Goal: Contribute content: Add original content to the website for others to see

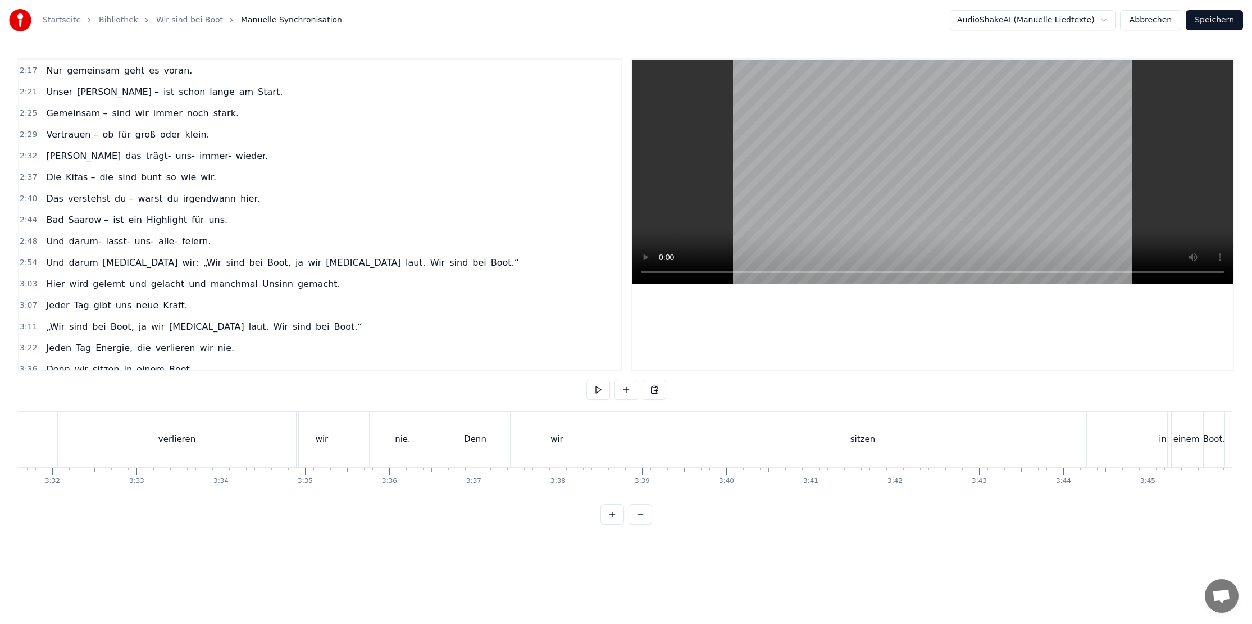
scroll to position [586, 0]
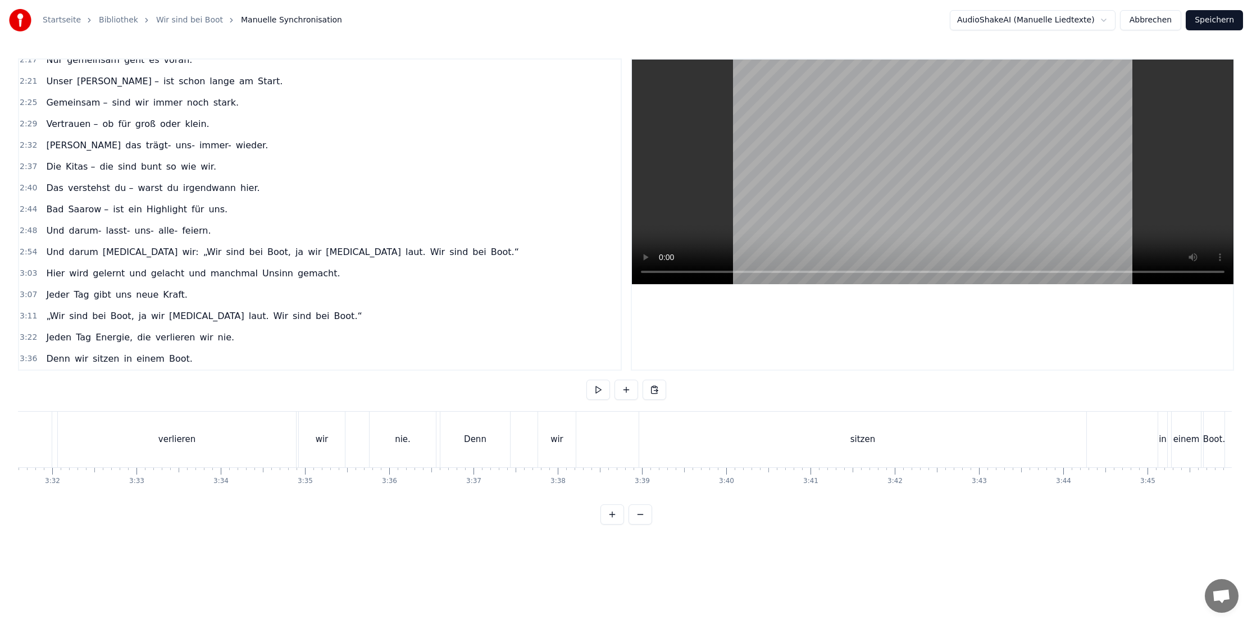
click at [197, 20] on link "Wir sind bei Boot" at bounding box center [189, 20] width 67 height 11
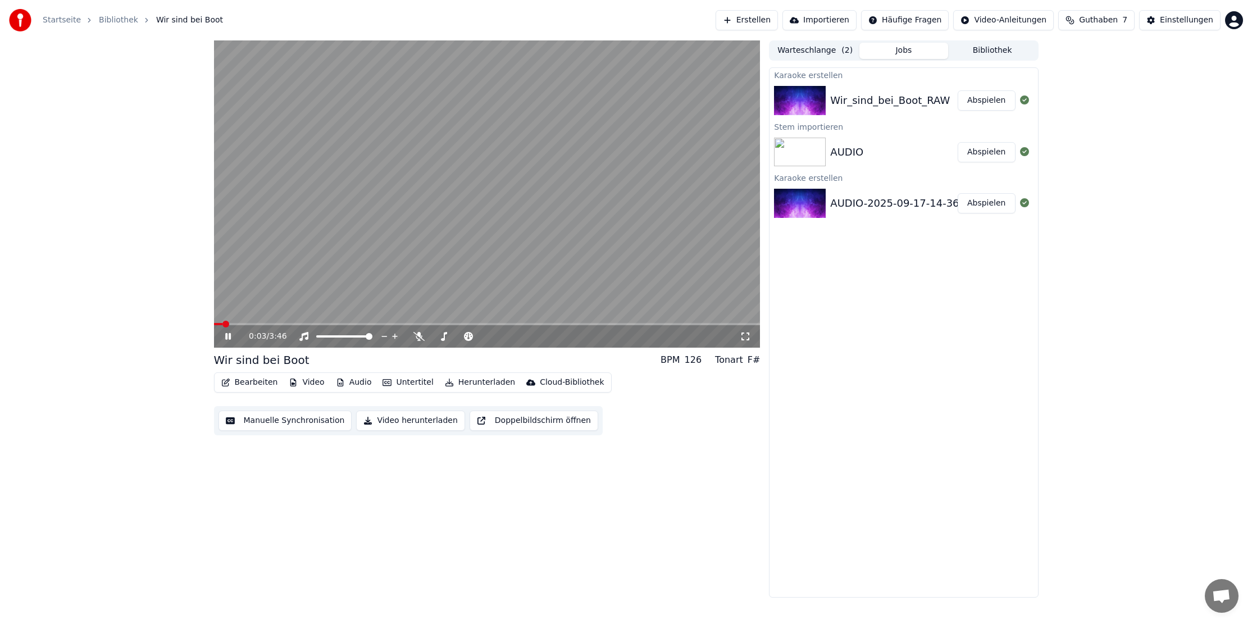
click at [232, 338] on icon at bounding box center [236, 336] width 26 height 9
click at [263, 385] on button "Bearbeiten" at bounding box center [250, 383] width 66 height 16
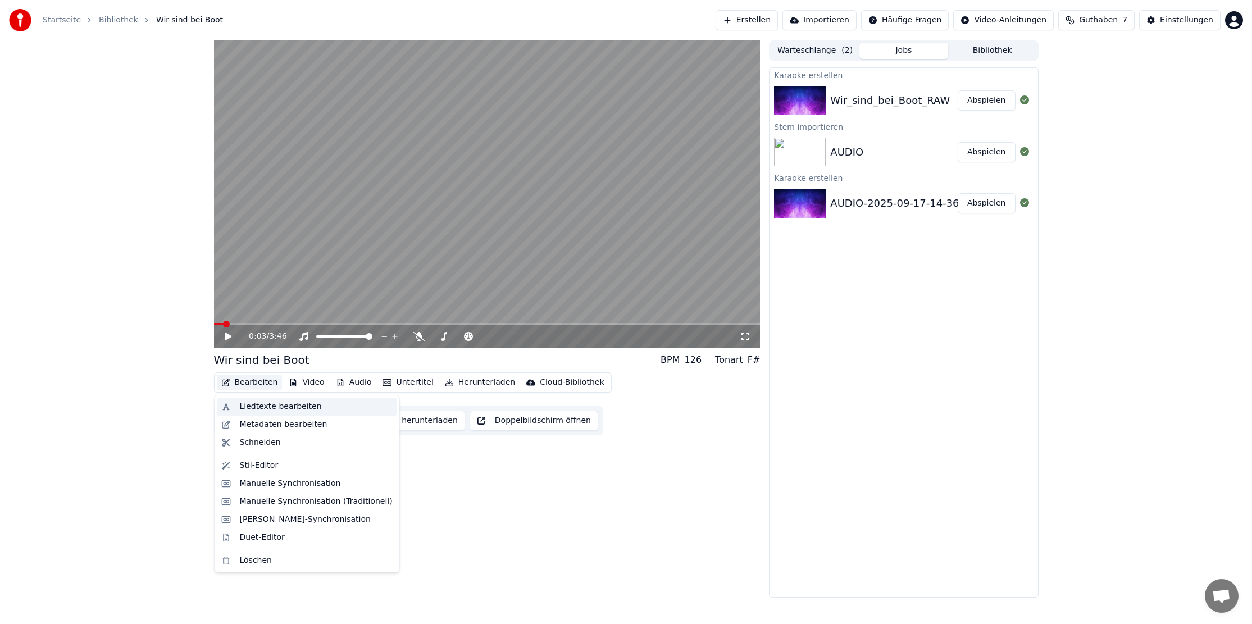
click at [278, 405] on div "Liedtexte bearbeiten" at bounding box center [281, 406] width 82 height 11
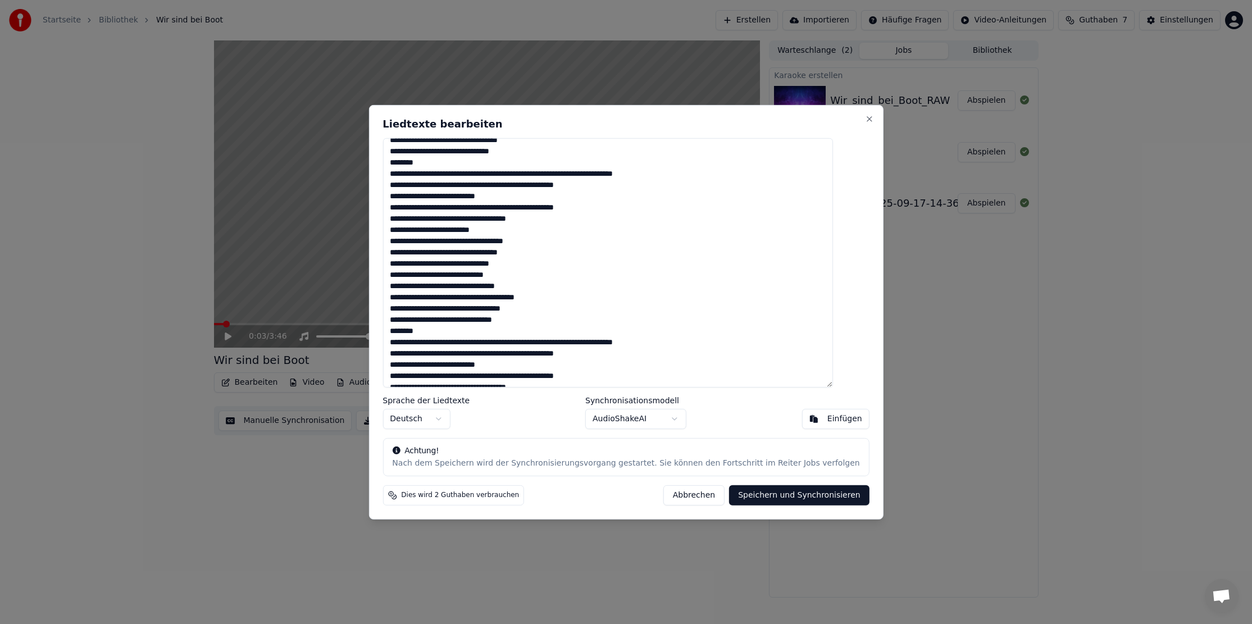
scroll to position [266, 0]
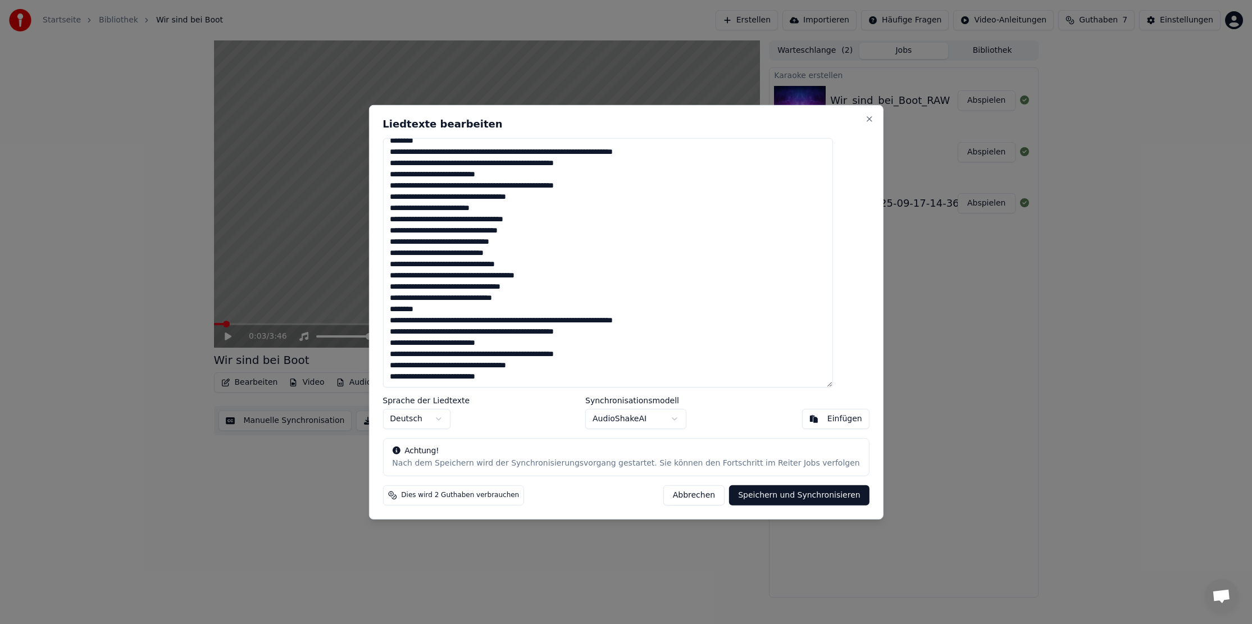
drag, startPoint x: 410, startPoint y: 322, endPoint x: 605, endPoint y: 346, distance: 196.3
click at [605, 346] on textarea at bounding box center [607, 262] width 450 height 249
click at [411, 325] on textarea at bounding box center [607, 262] width 450 height 249
drag, startPoint x: 410, startPoint y: 321, endPoint x: 564, endPoint y: 334, distance: 153.9
click at [564, 334] on textarea at bounding box center [607, 262] width 450 height 249
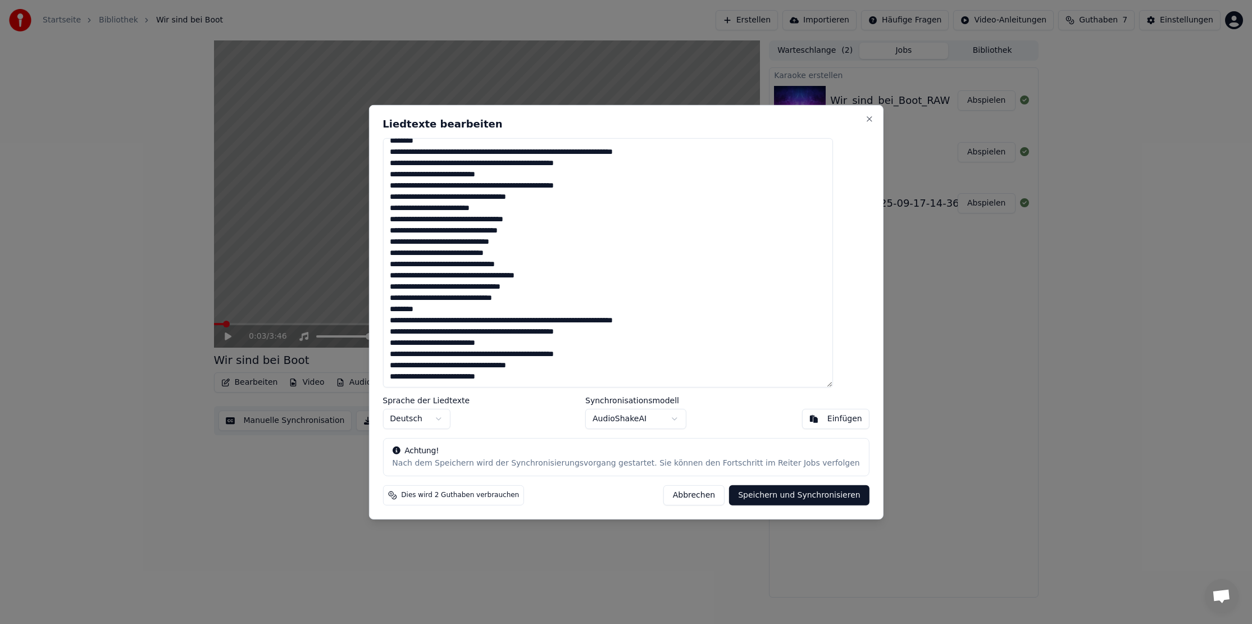
click at [488, 319] on textarea at bounding box center [607, 262] width 450 height 249
drag, startPoint x: 487, startPoint y: 322, endPoint x: 609, endPoint y: 349, distance: 124.2
click at [609, 349] on textarea at bounding box center [607, 262] width 450 height 249
click at [548, 372] on textarea at bounding box center [607, 262] width 450 height 249
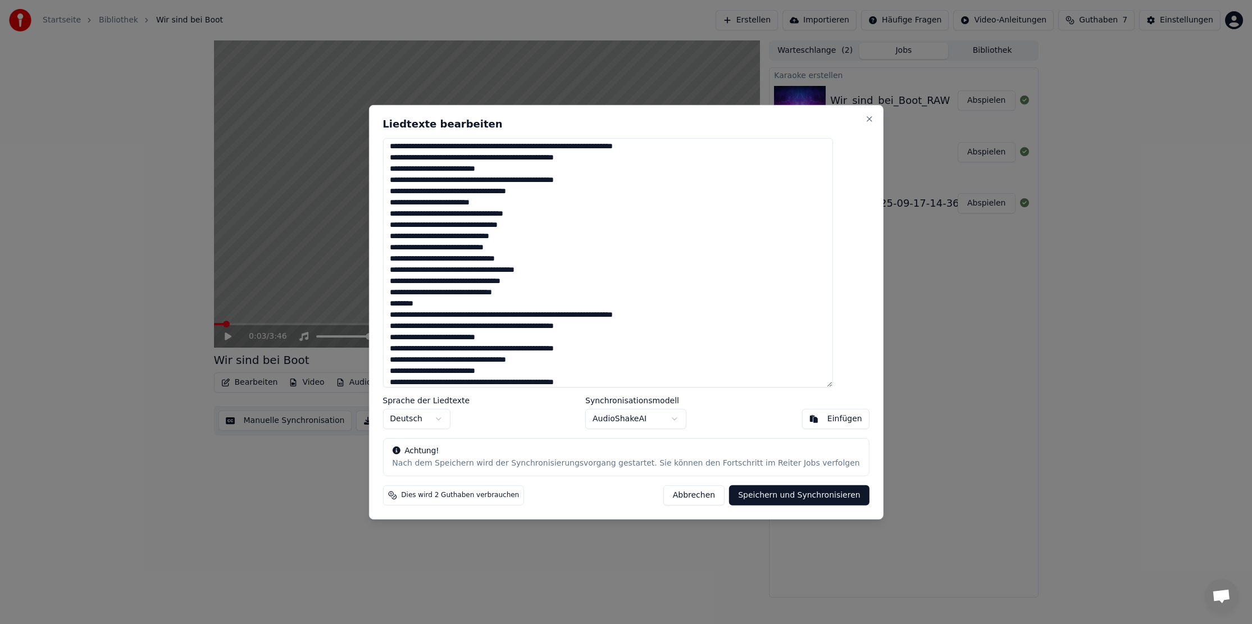
scroll to position [305, 0]
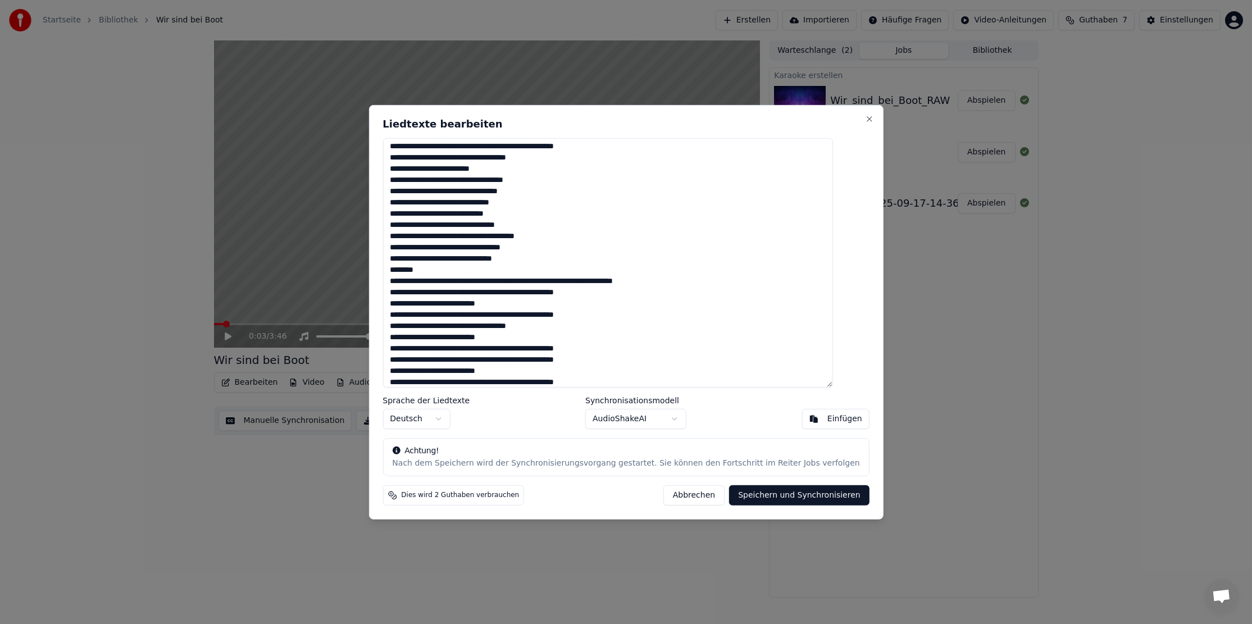
type textarea "**********"
click at [830, 495] on button "Speichern und Synchronisieren" at bounding box center [799, 495] width 140 height 20
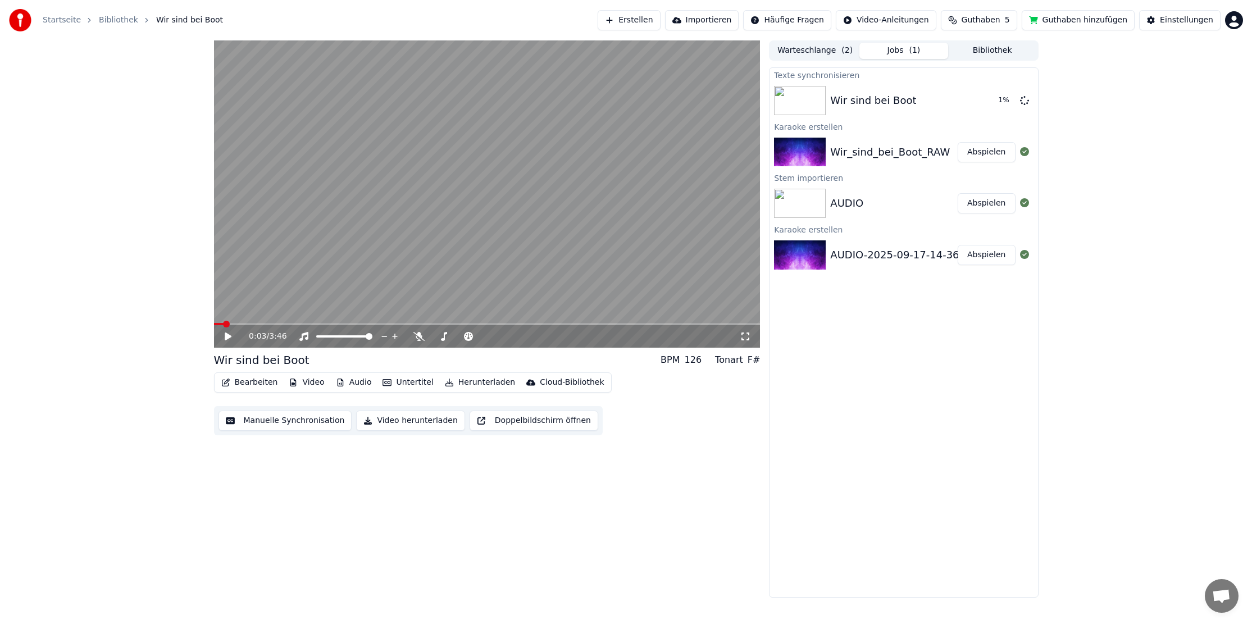
click at [1093, 16] on button "Guthaben hinzufügen" at bounding box center [1077, 20] width 113 height 20
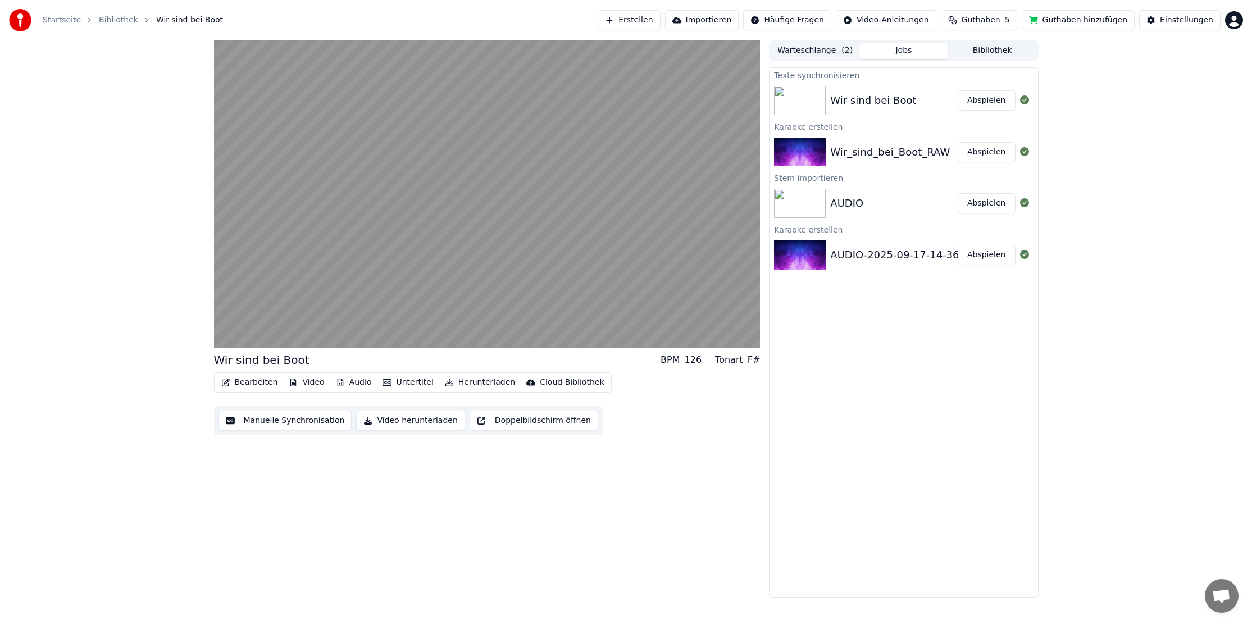
click at [253, 382] on button "Bearbeiten" at bounding box center [250, 383] width 66 height 16
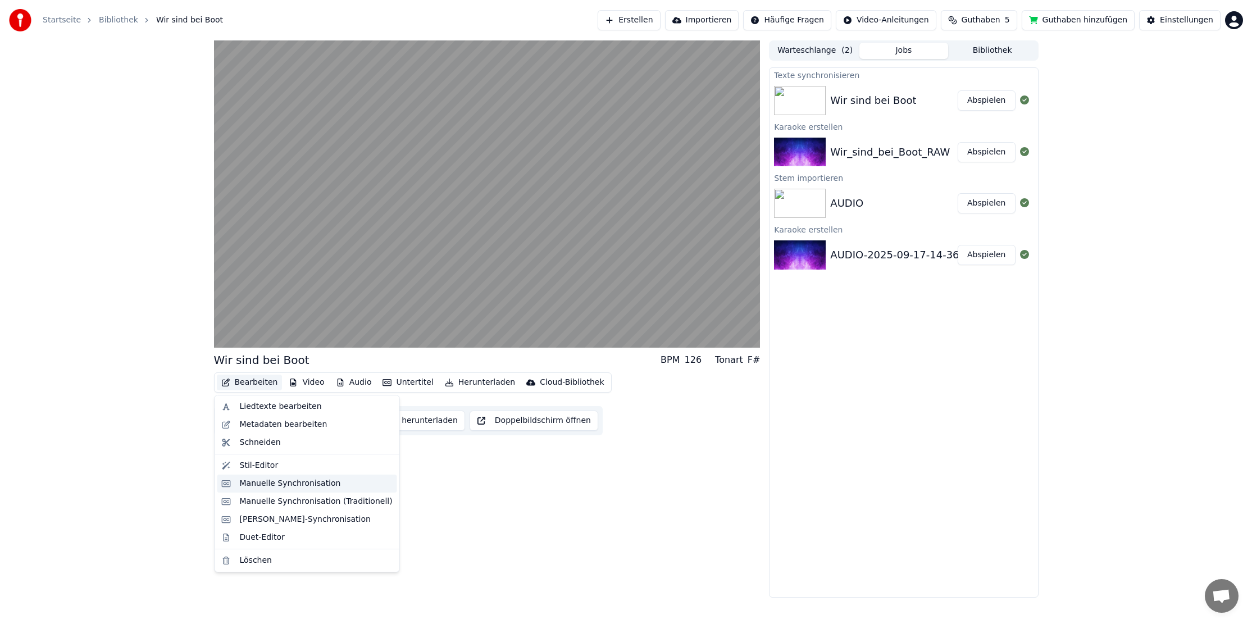
click at [304, 487] on div "Manuelle Synchronisation" at bounding box center [290, 483] width 101 height 11
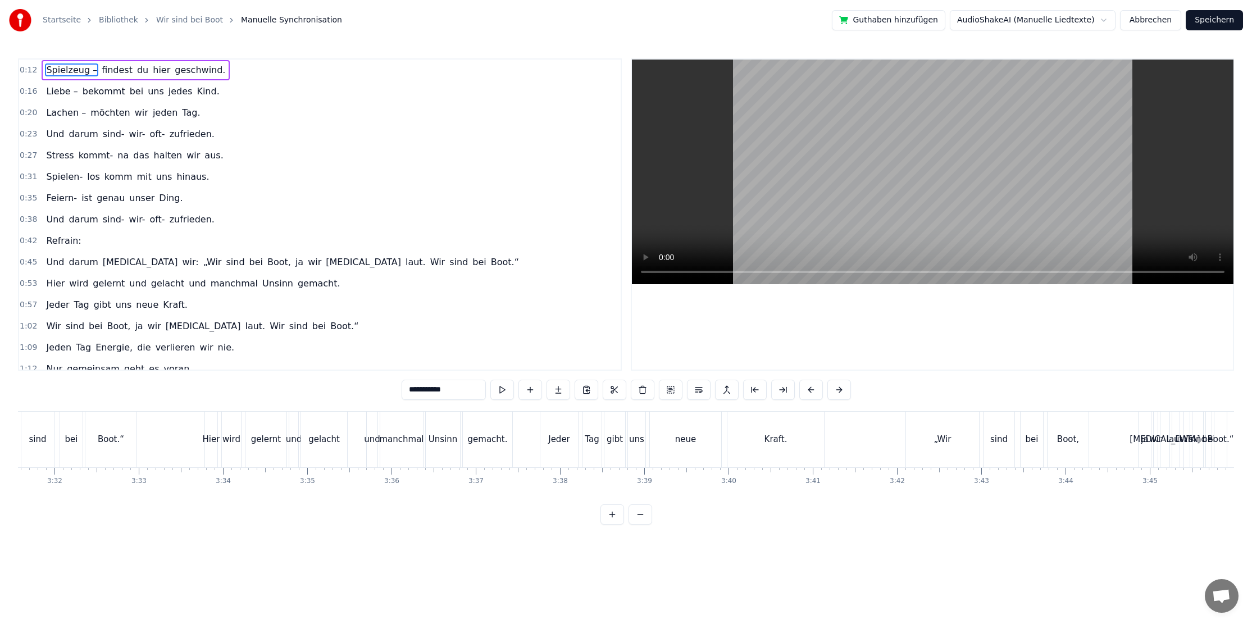
scroll to position [0, 17821]
click at [1071, 497] on div "Wort löschen Del" at bounding box center [1072, 492] width 138 height 18
click at [1138, 436] on div "ja" at bounding box center [1141, 439] width 7 height 13
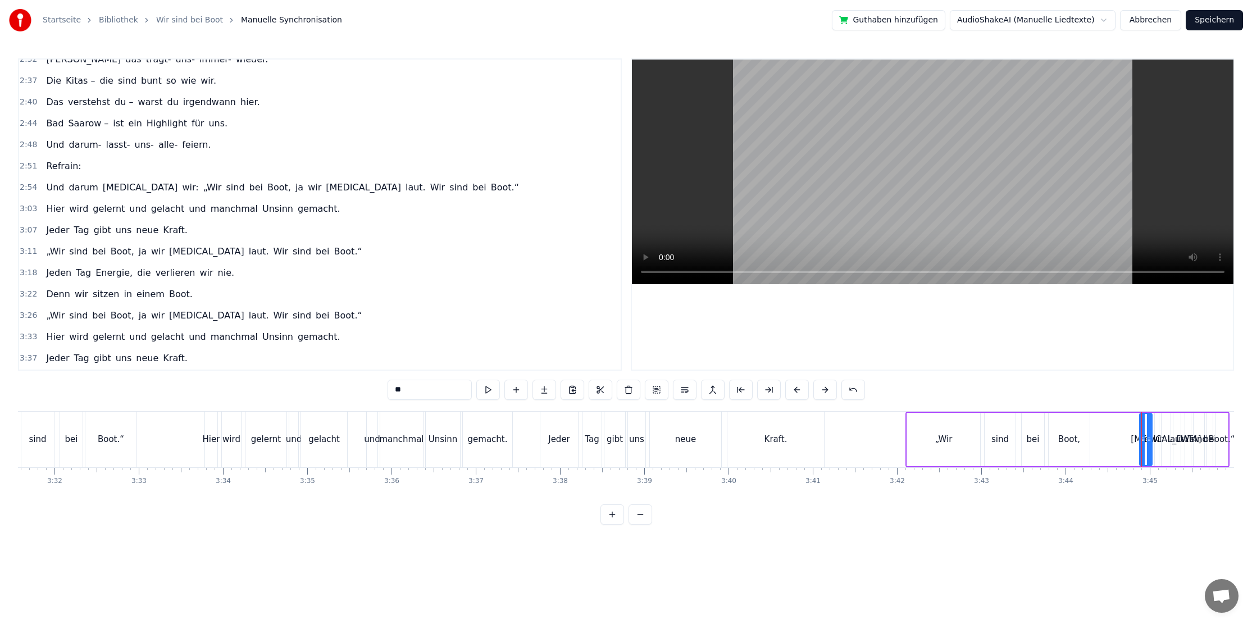
scroll to position [736, 0]
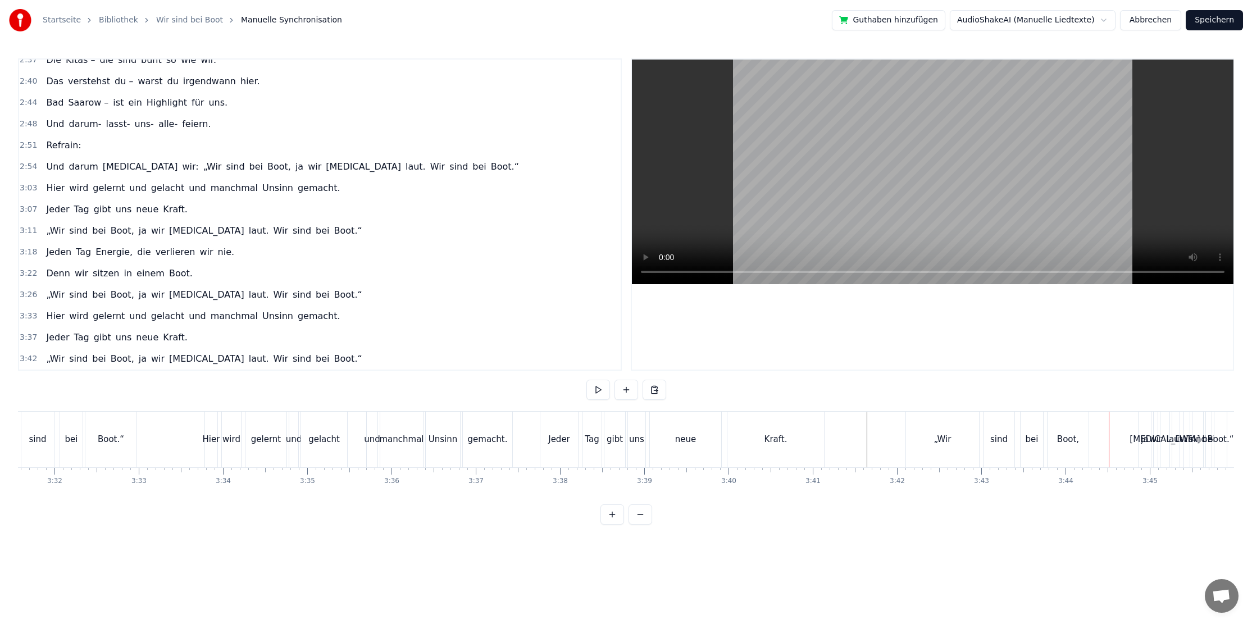
click at [1141, 436] on div "ja" at bounding box center [1143, 439] width 7 height 13
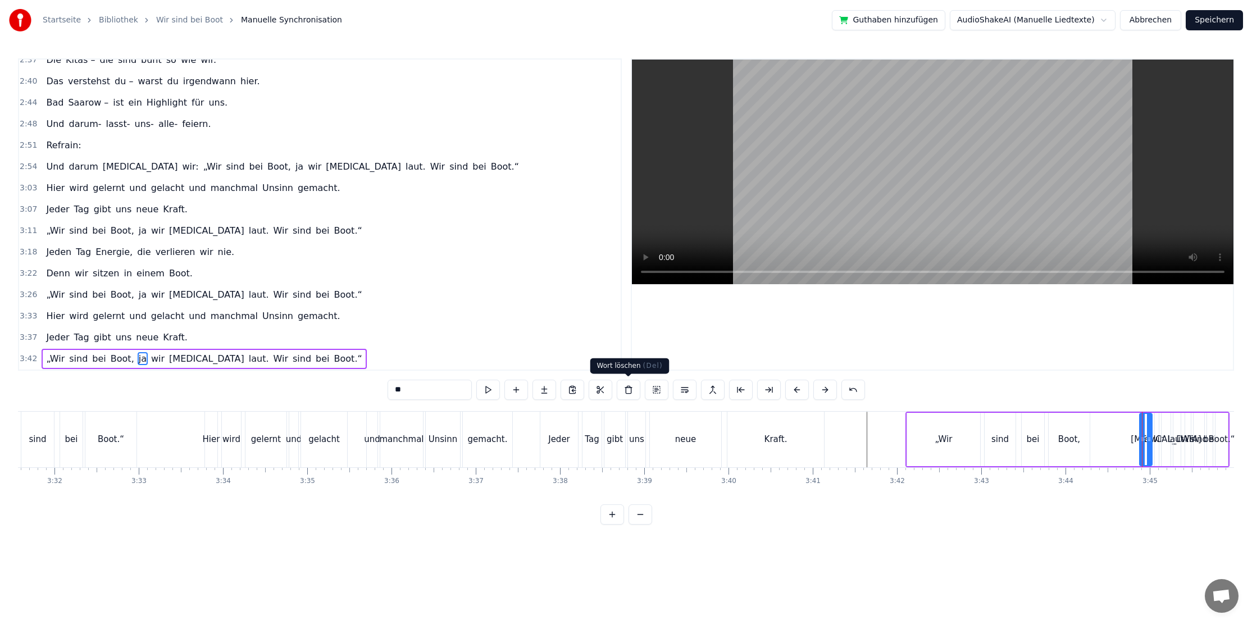
click at [628, 394] on button at bounding box center [629, 390] width 24 height 20
click at [1222, 450] on div "Boot.“" at bounding box center [1221, 439] width 12 height 53
click at [624, 389] on button at bounding box center [629, 390] width 24 height 20
click at [1209, 445] on div "bei" at bounding box center [1209, 439] width 13 height 13
click at [634, 394] on button at bounding box center [629, 390] width 24 height 20
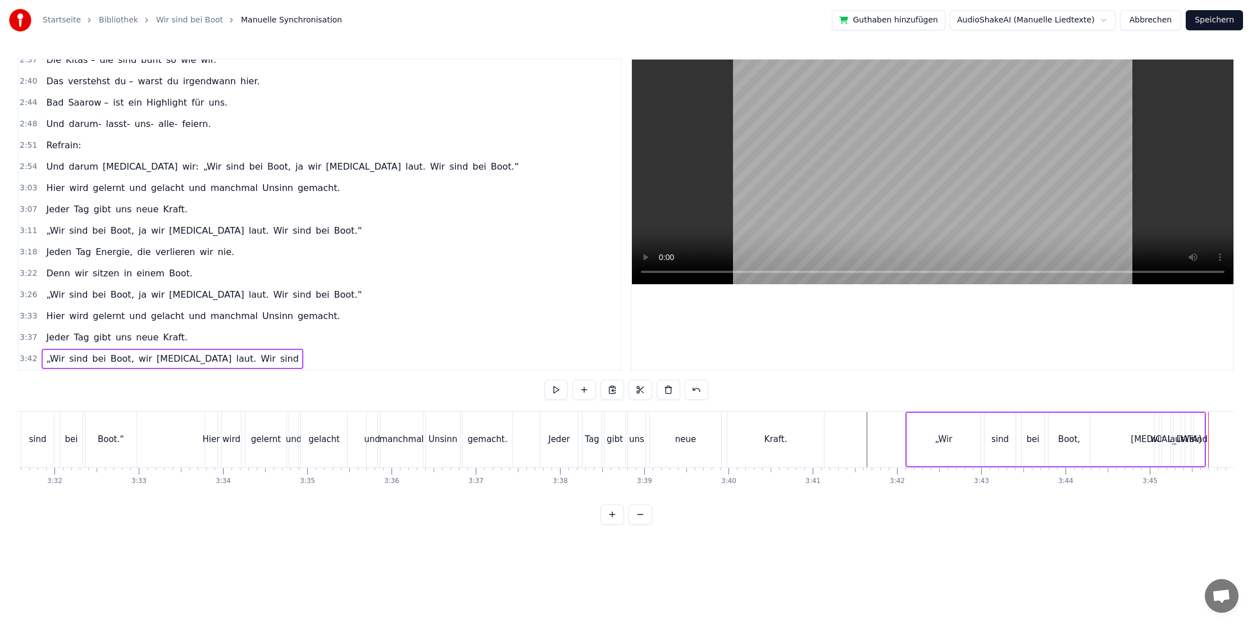
click at [1195, 439] on div "sind" at bounding box center [1198, 439] width 17 height 13
click at [628, 394] on button at bounding box center [629, 390] width 24 height 20
click at [1188, 436] on div "Wir" at bounding box center [1188, 439] width 14 height 13
click at [626, 392] on button at bounding box center [629, 390] width 24 height 20
click at [1174, 446] on div "laut." at bounding box center [1176, 439] width 7 height 53
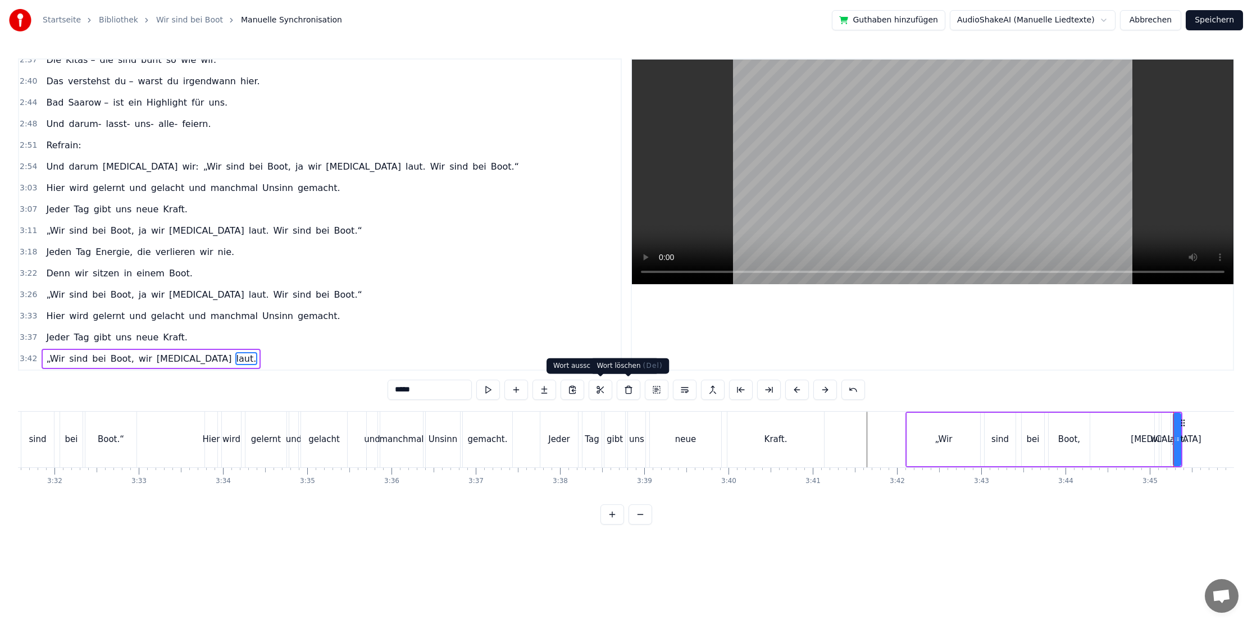
click at [625, 393] on button at bounding box center [629, 390] width 24 height 20
click at [1170, 455] on div "[MEDICAL_DATA]" at bounding box center [1166, 439] width 10 height 53
click at [627, 387] on button at bounding box center [629, 390] width 24 height 20
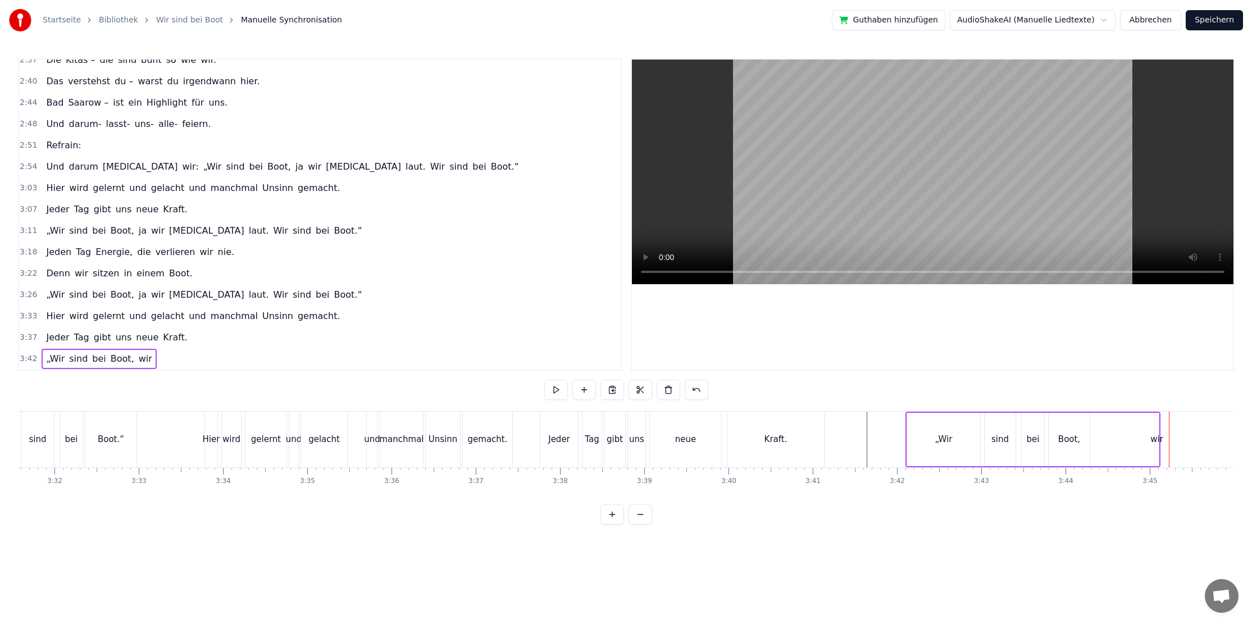
click at [1154, 453] on div "wir" at bounding box center [1156, 439] width 5 height 53
click at [632, 389] on button at bounding box center [629, 390] width 24 height 20
click at [1078, 444] on div "Boot," at bounding box center [1069, 439] width 22 height 13
click at [125, 359] on span "Boot," at bounding box center [122, 358] width 26 height 13
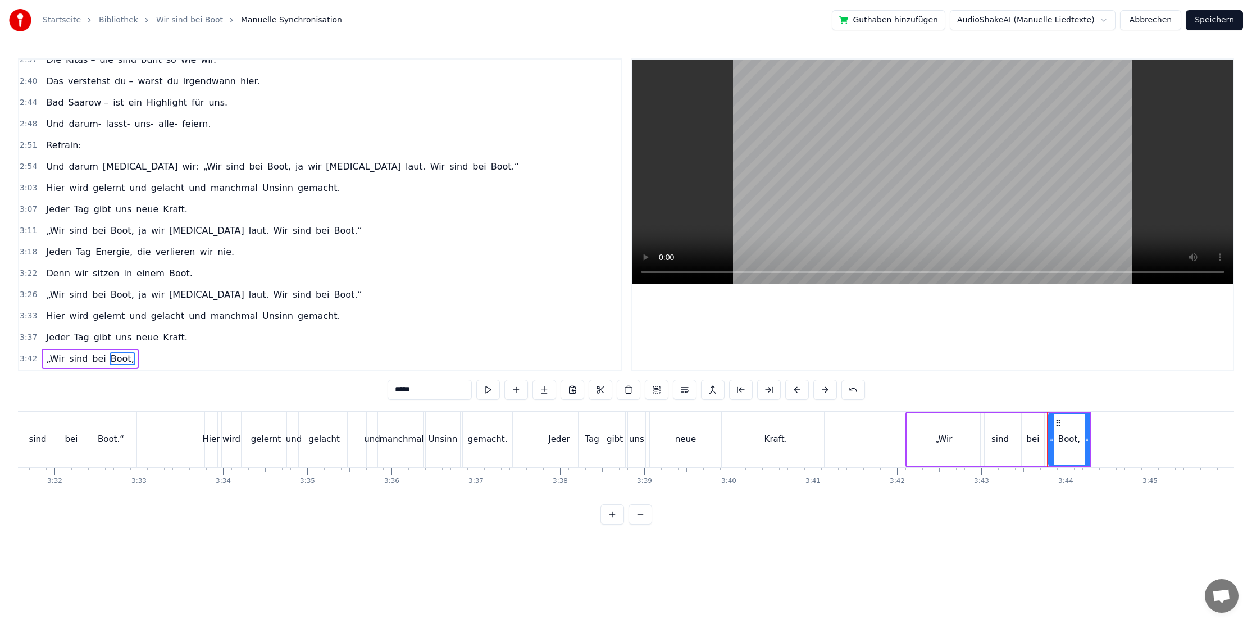
click at [1058, 439] on div "Boot," at bounding box center [1069, 439] width 22 height 13
click at [1079, 441] on div "Boot," at bounding box center [1069, 439] width 40 height 51
click at [427, 387] on input "*****" at bounding box center [429, 390] width 84 height 20
type input "*****"
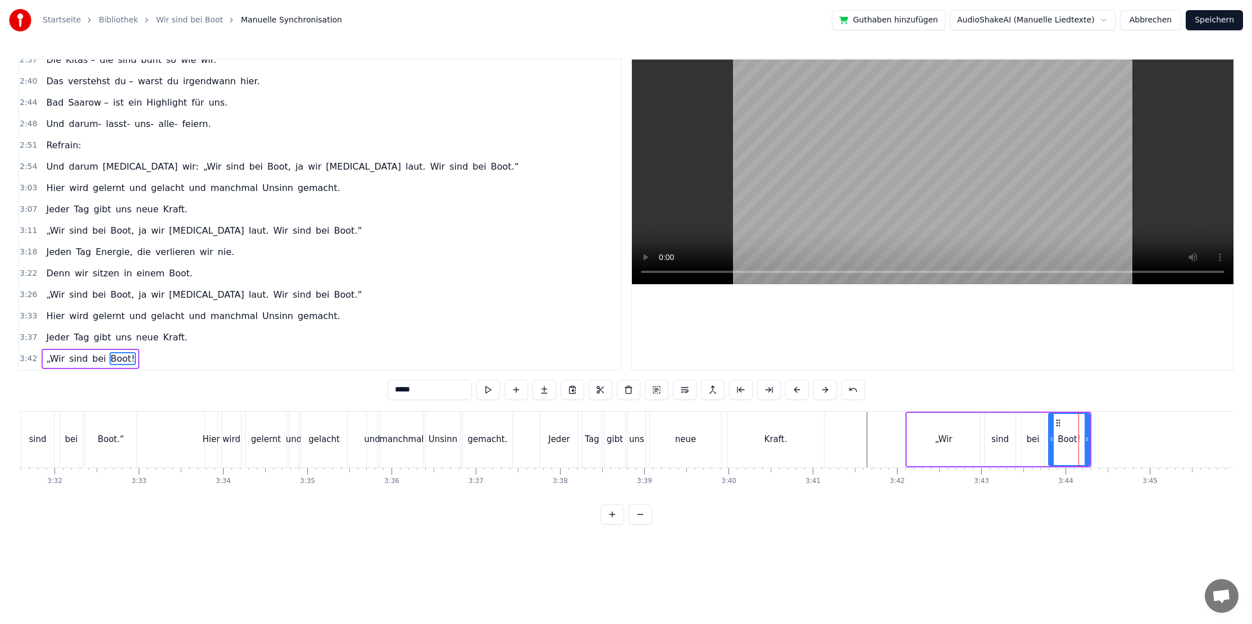
click at [700, 542] on html "Startseite Bibliothek Wir sind bei Boot Manuelle Synchronisation Guthaben hinzu…" at bounding box center [626, 271] width 1252 height 542
click at [1222, 13] on button "Speichern" at bounding box center [1213, 20] width 57 height 20
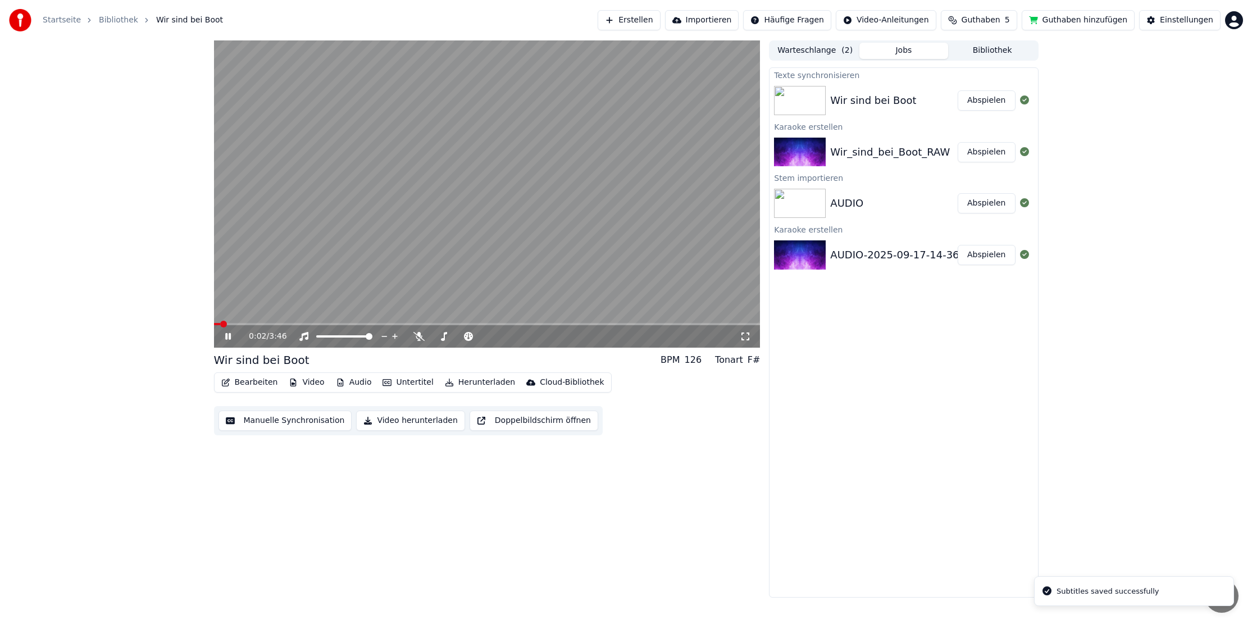
click at [224, 337] on icon at bounding box center [236, 336] width 26 height 9
click at [458, 382] on button "Herunterladen" at bounding box center [479, 383] width 79 height 16
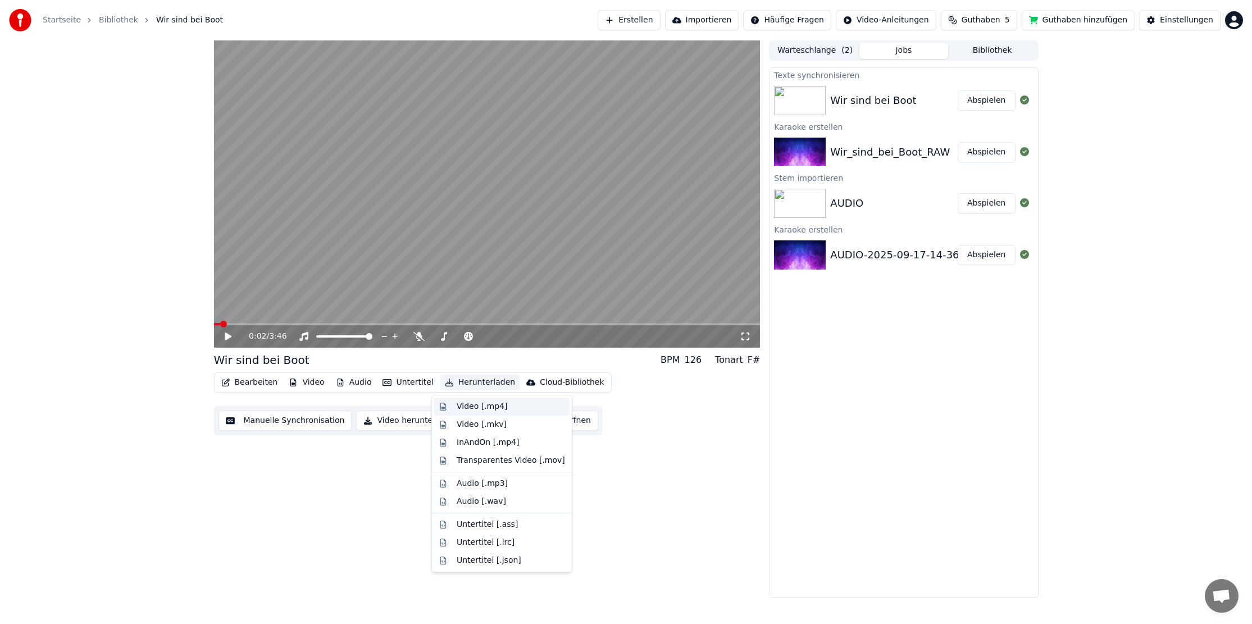
click at [499, 411] on div "Video [.mp4]" at bounding box center [481, 406] width 51 height 11
